Goal: Information Seeking & Learning: Learn about a topic

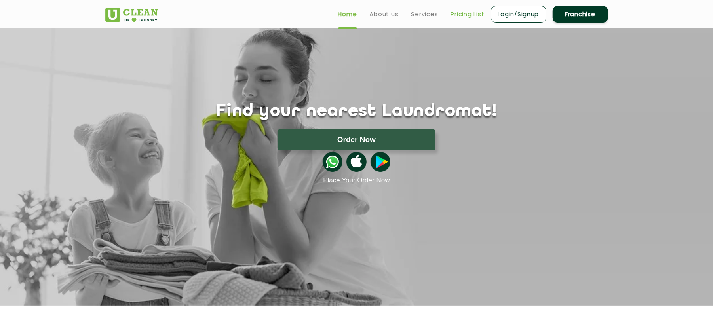
click at [469, 17] on link "Pricing List" at bounding box center [468, 15] width 34 height 10
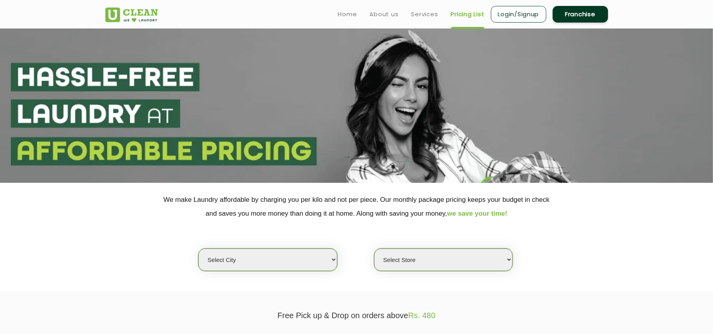
click at [256, 254] on select "Select city Aalo Agartala Agra Ahmedabad Akola Aligarh Alwar - UClean Select Am…" at bounding box center [267, 260] width 139 height 23
click at [125, 266] on div "Select city Aalo Agartala Agra Ahmedabad Akola Aligarh Alwar - UClean Select Am…" at bounding box center [356, 246] width 515 height 51
click at [244, 265] on select "Select city Aalo Agartala Agra Ahmedabad Akola Aligarh Alwar - UClean Select Am…" at bounding box center [267, 260] width 139 height 23
select select "70"
click at [198, 249] on select "Select city Aalo Agartala Agra Ahmedabad Akola Aligarh Alwar - UClean Select Am…" at bounding box center [267, 260] width 139 height 23
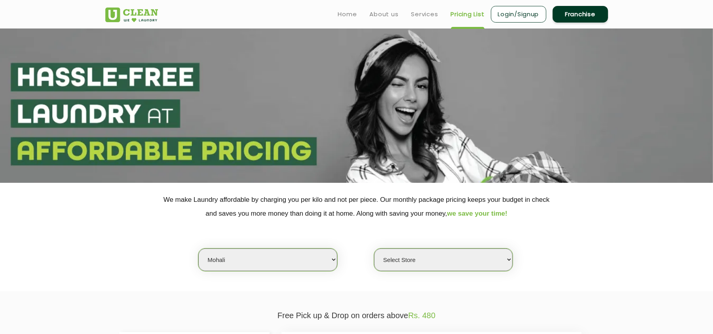
click at [398, 257] on select "Select Store UClean Mohali UClean Sector 89 Mohali UClean Mohali Sec-61 UClean …" at bounding box center [443, 260] width 139 height 23
click at [533, 260] on div "Select city Aalo Agartala Agra Ahmedabad Akola Aligarh Alwar - UClean Select Am…" at bounding box center [356, 246] width 515 height 51
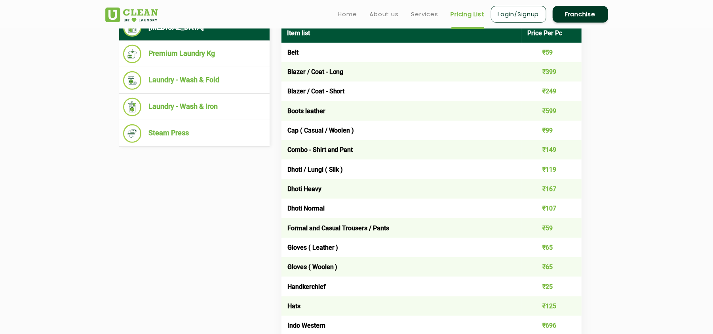
scroll to position [341, 0]
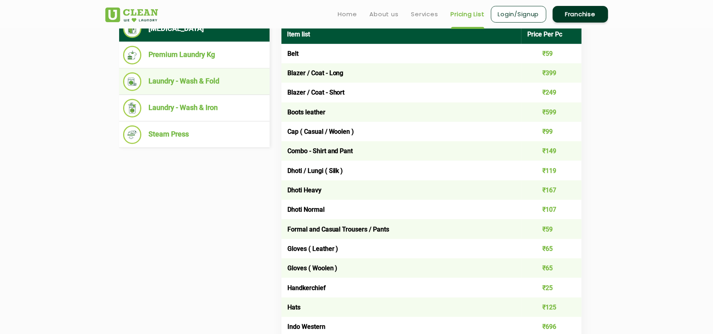
click at [212, 86] on li "Laundry - Wash & Fold" at bounding box center [194, 81] width 143 height 19
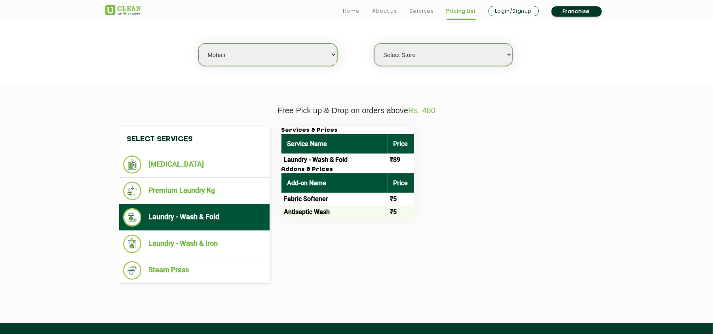
scroll to position [213, 0]
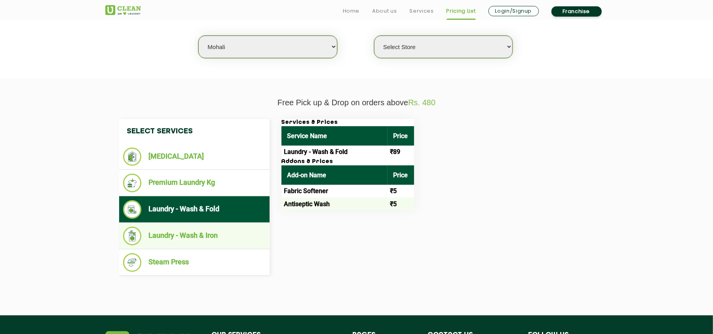
click at [227, 236] on li "Laundry - Wash & Iron" at bounding box center [194, 236] width 143 height 19
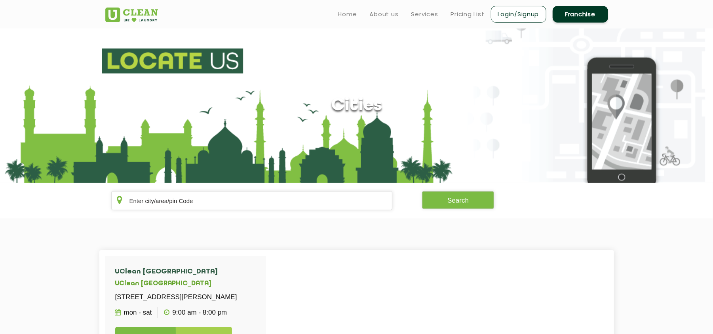
click at [522, 14] on link "Login/Signup" at bounding box center [518, 14] width 55 height 17
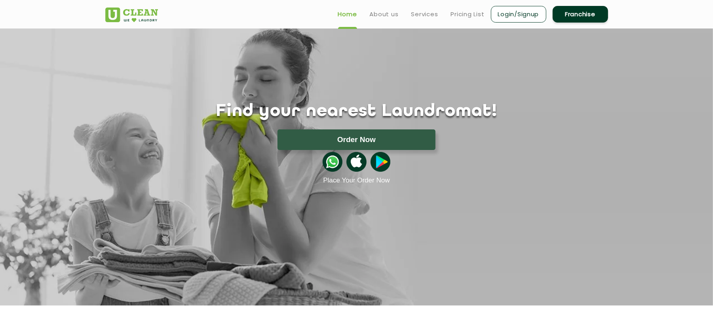
click at [135, 24] on header "Home About us Services Pricing List Login/Signup Franchise" at bounding box center [356, 14] width 713 height 29
click at [502, 13] on link "Login/Signup" at bounding box center [518, 14] width 55 height 17
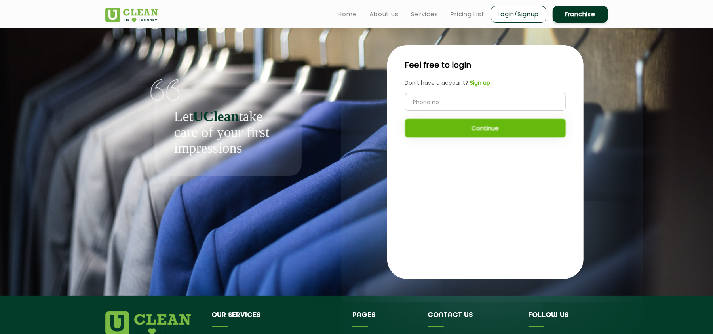
click at [535, 12] on link "Login/Signup" at bounding box center [518, 14] width 55 height 17
click at [518, 13] on link "Login/Signup" at bounding box center [518, 14] width 55 height 17
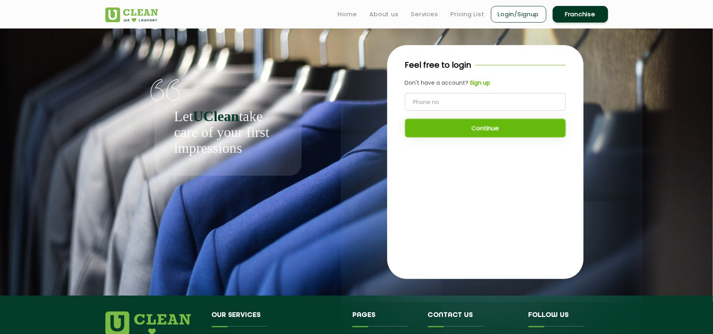
click at [478, 83] on b "Sign up" at bounding box center [480, 83] width 20 height 8
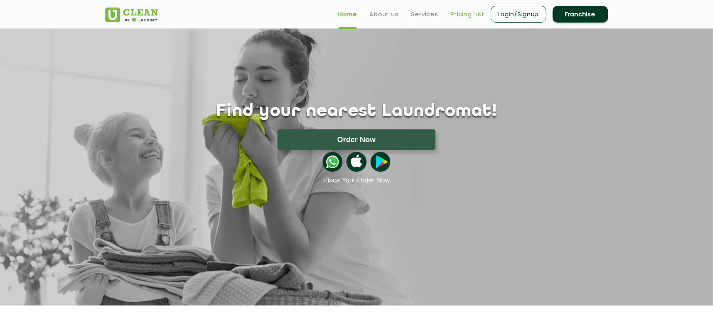
click at [458, 11] on link "Pricing List" at bounding box center [468, 15] width 34 height 10
